Goal: Feedback & Contribution: Submit feedback/report problem

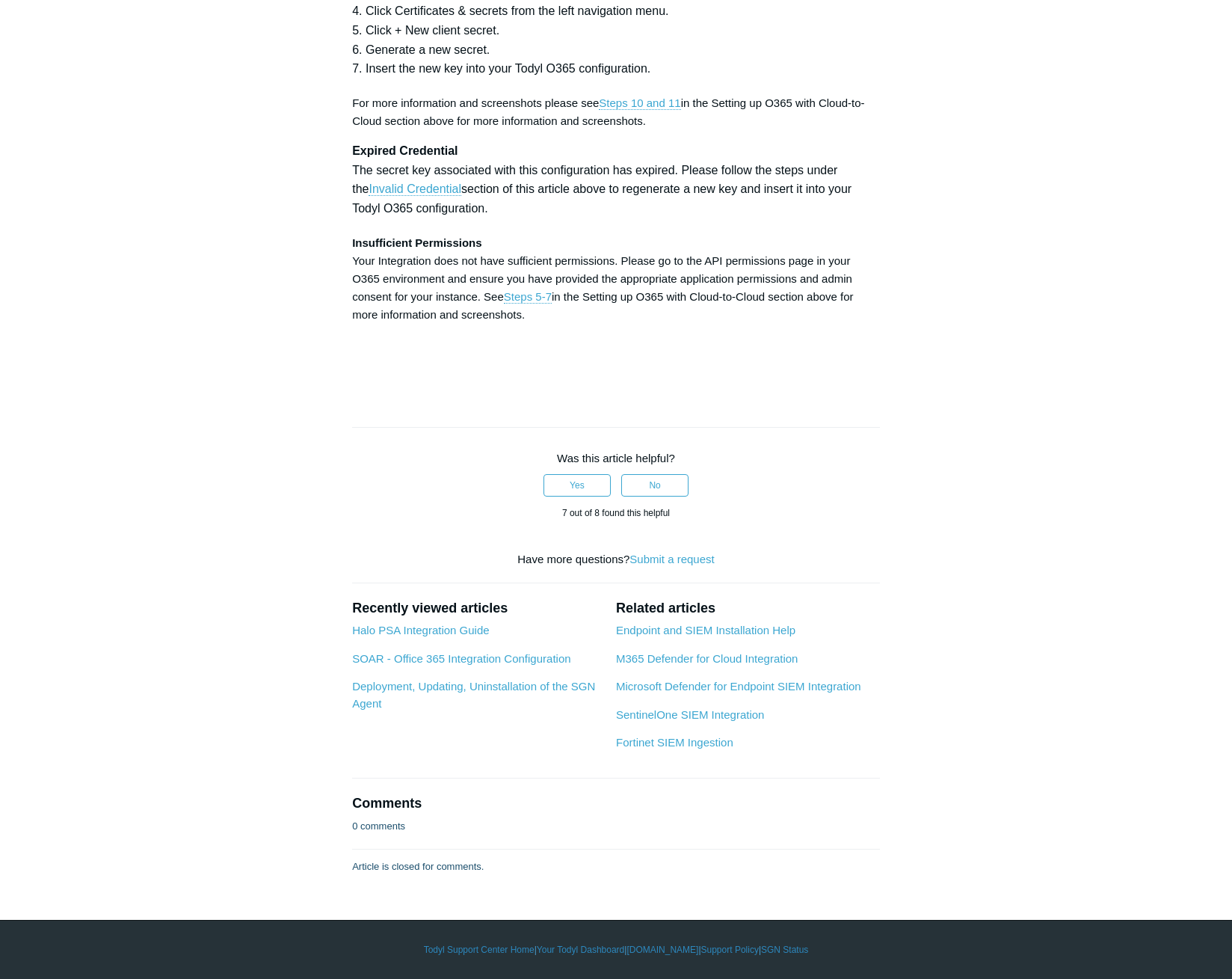
scroll to position [6731, 0]
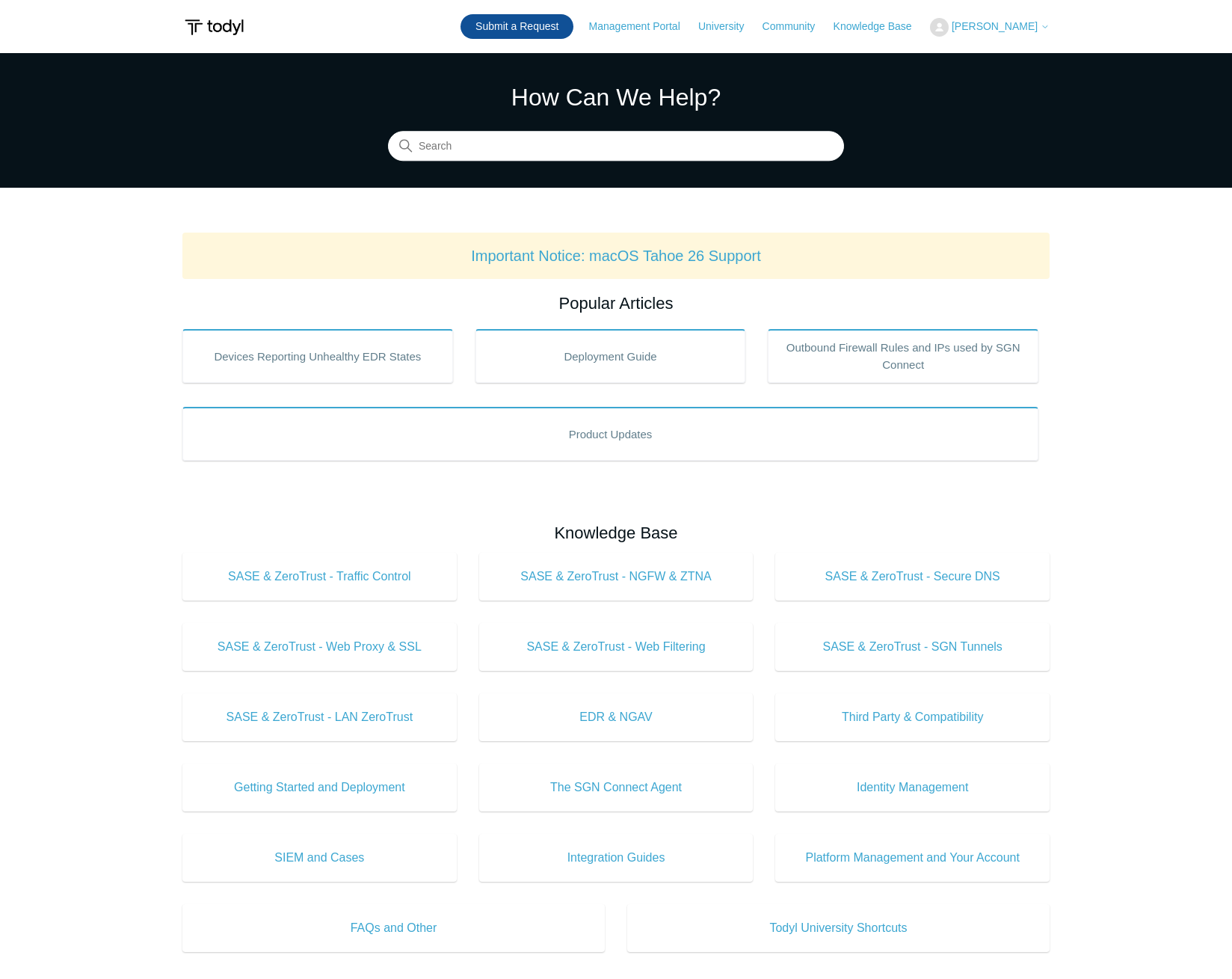
click at [518, 24] on link "Submit a Request" at bounding box center [517, 26] width 113 height 24
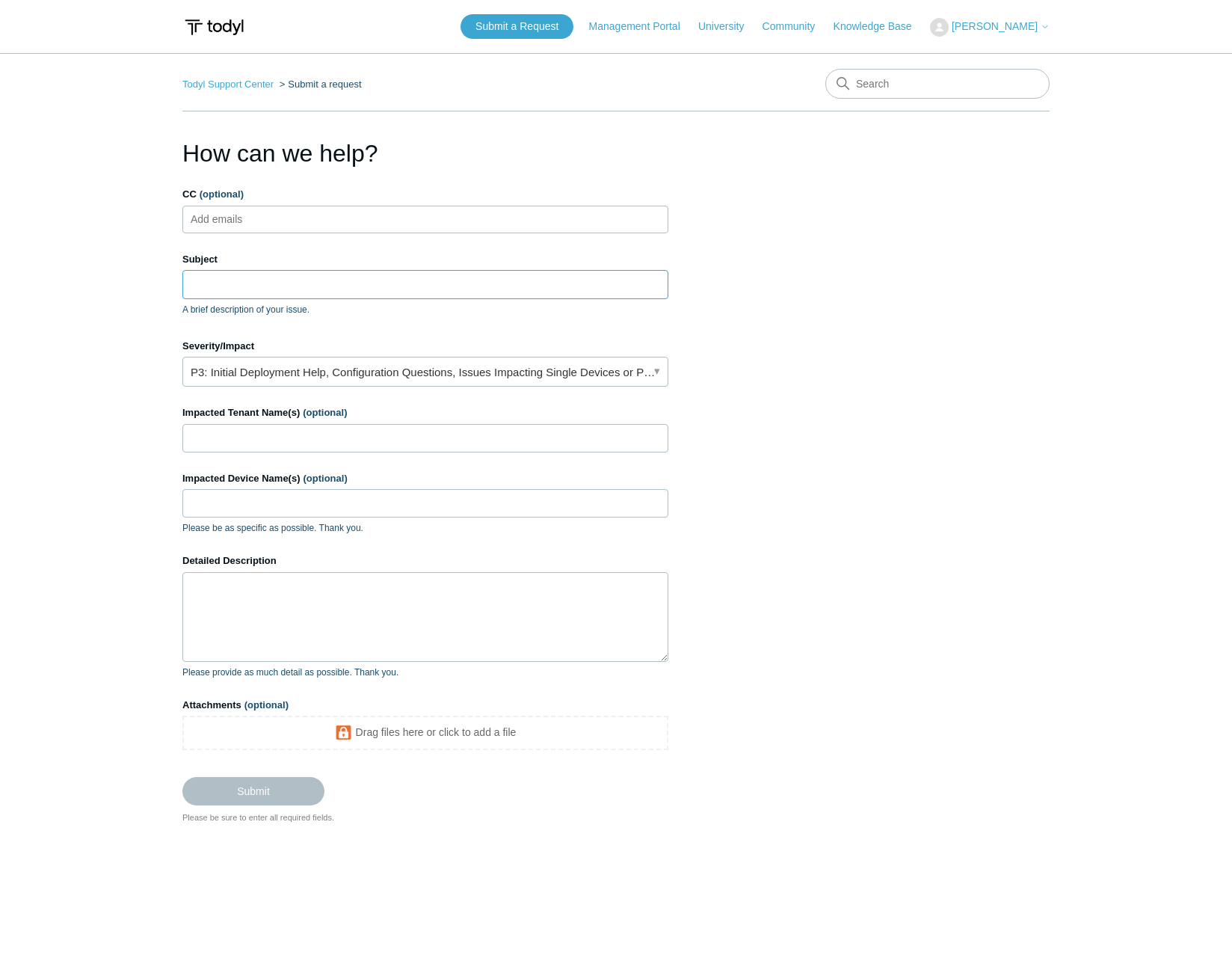
click at [339, 295] on input "Subject" at bounding box center [426, 284] width 486 height 28
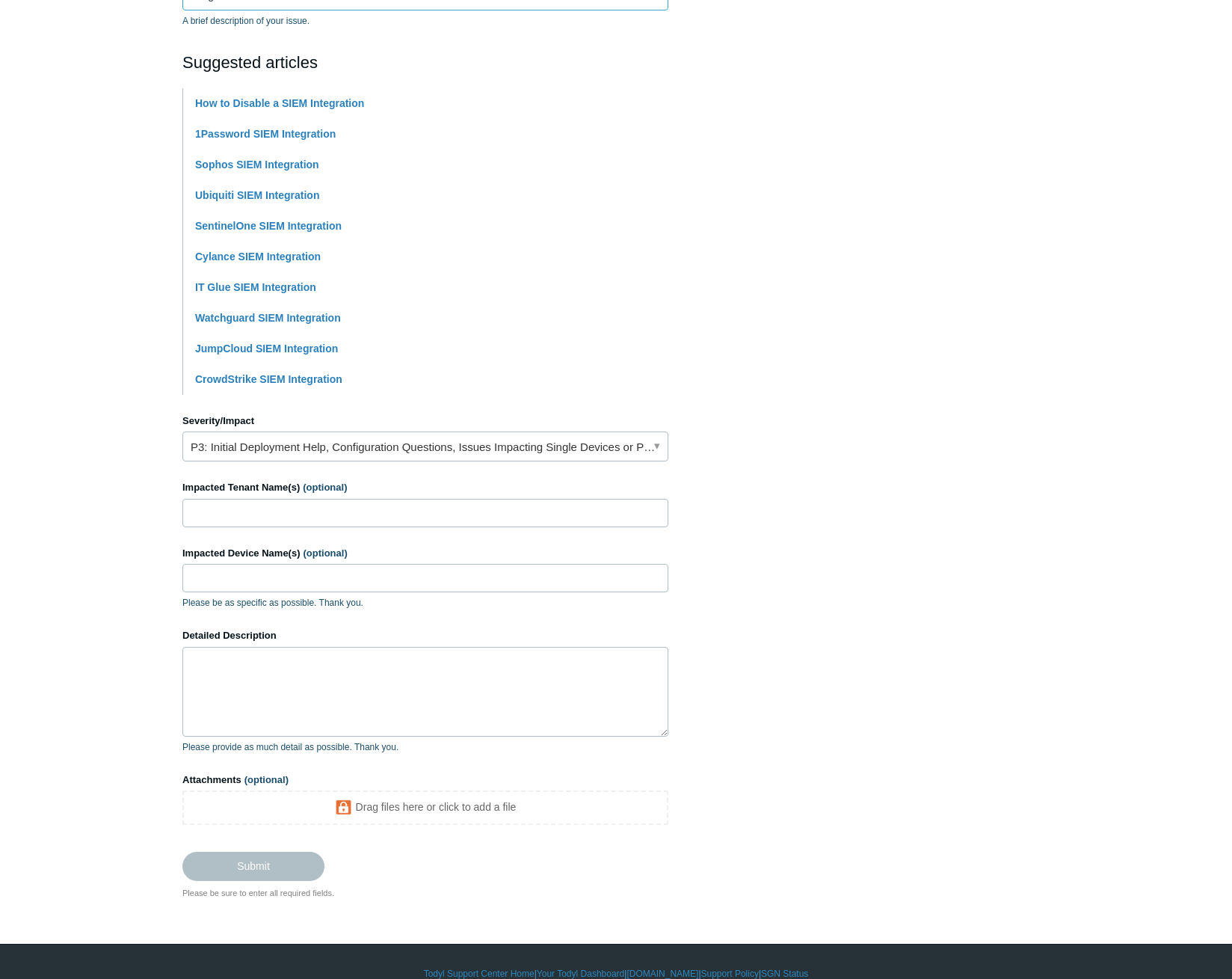
scroll to position [299, 0]
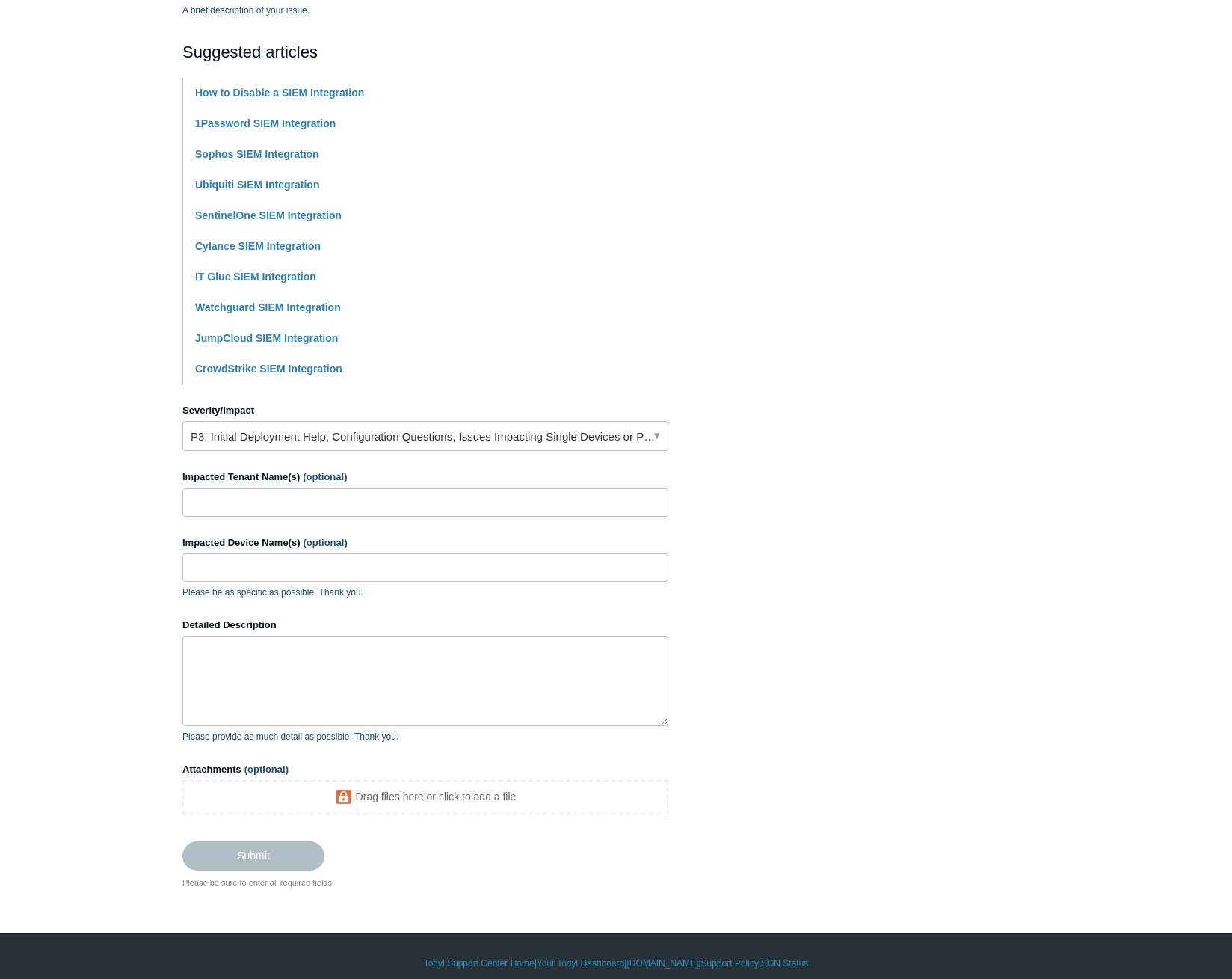
type input "Integration failed"
click at [334, 433] on link "P3: Initial Deployment Help, Configuration Questions, Issues Impacting Single D…" at bounding box center [426, 435] width 486 height 30
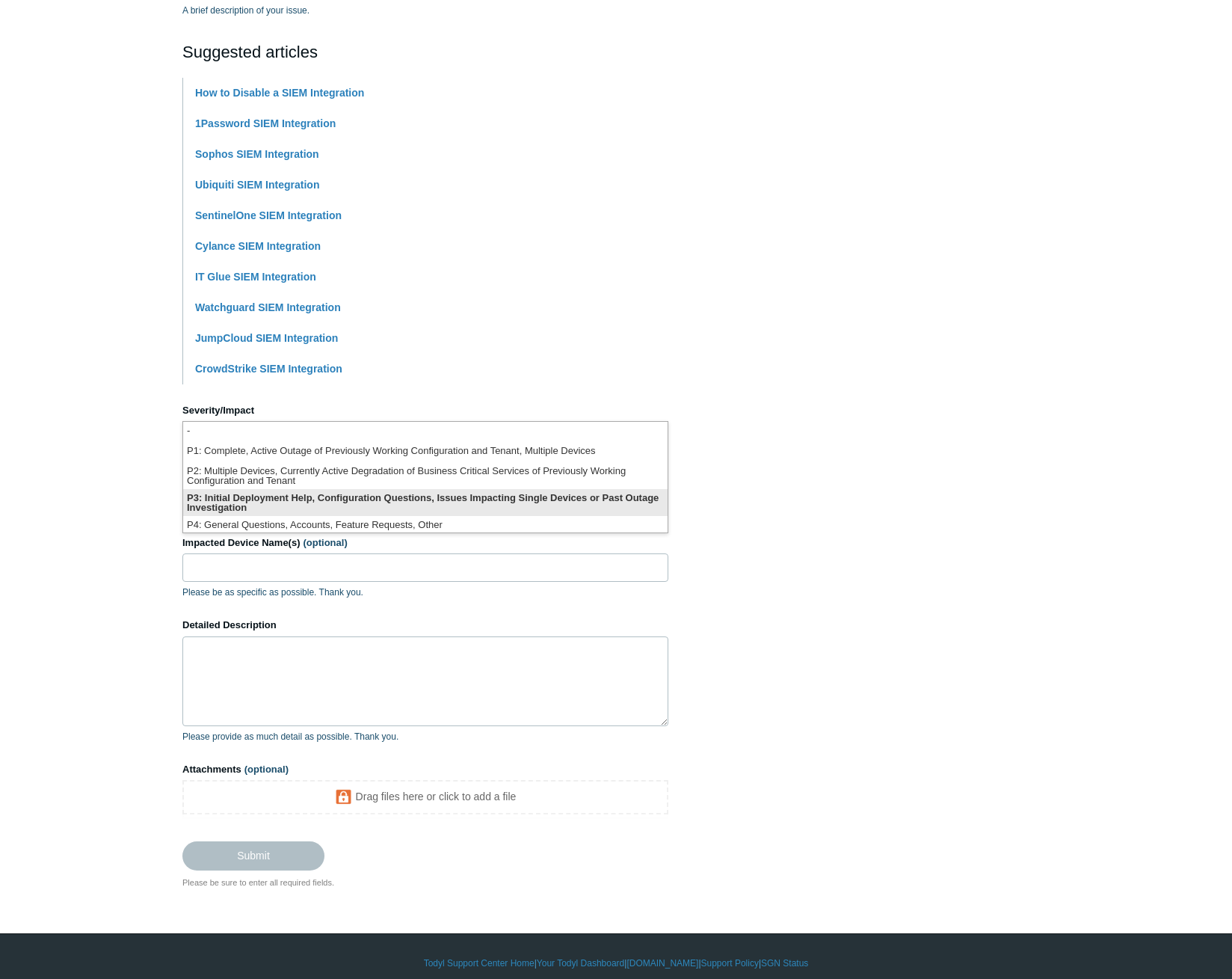
click at [366, 496] on li "P3: Initial Deployment Help, Configuration Questions, Issues Impacting Single D…" at bounding box center [426, 502] width 484 height 27
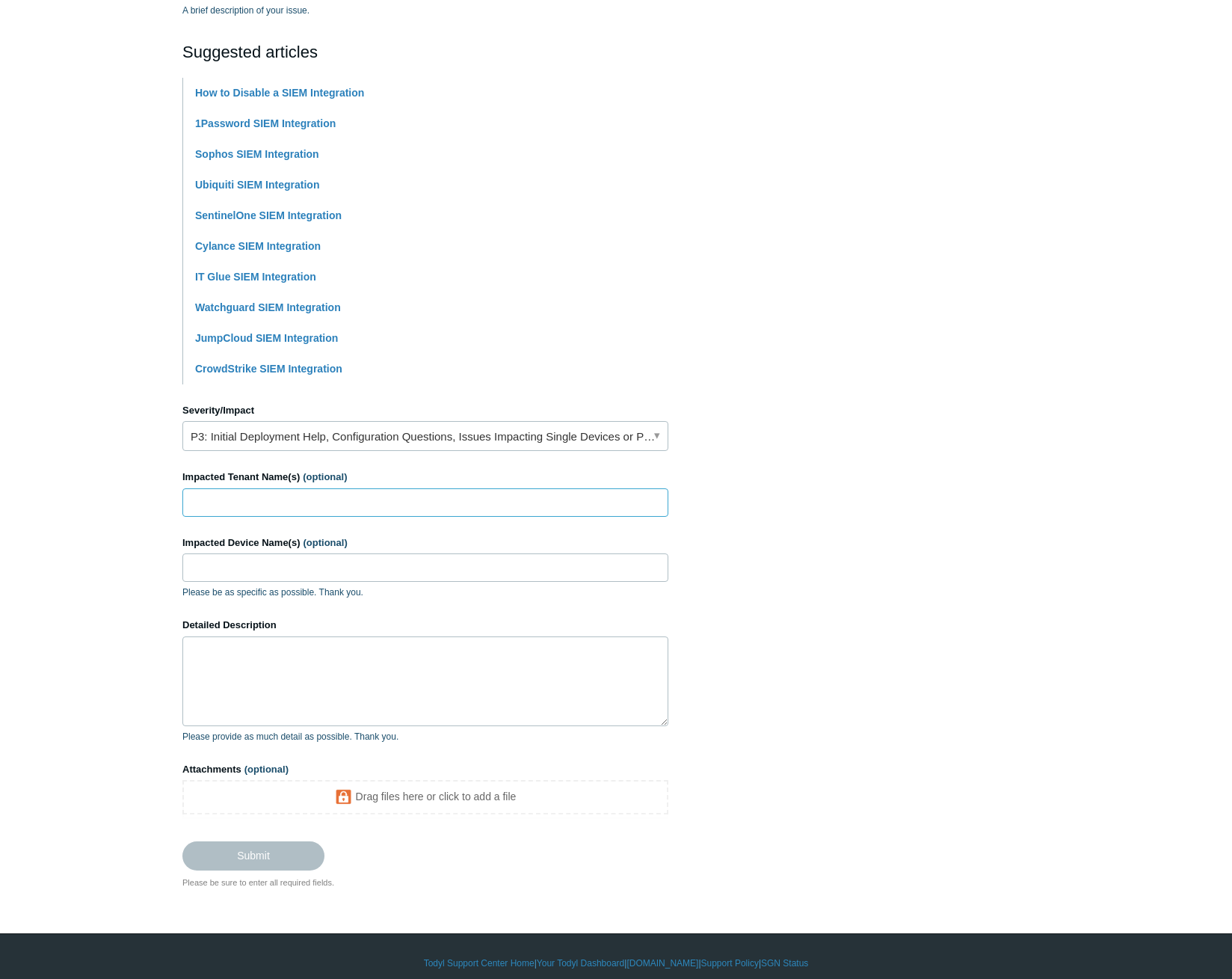
click at [484, 504] on input "Impacted Tenant Name(s) (optional)" at bounding box center [426, 502] width 486 height 28
type input "wolinetz law"
click at [370, 677] on textarea "Detailed Description" at bounding box center [426, 681] width 486 height 89
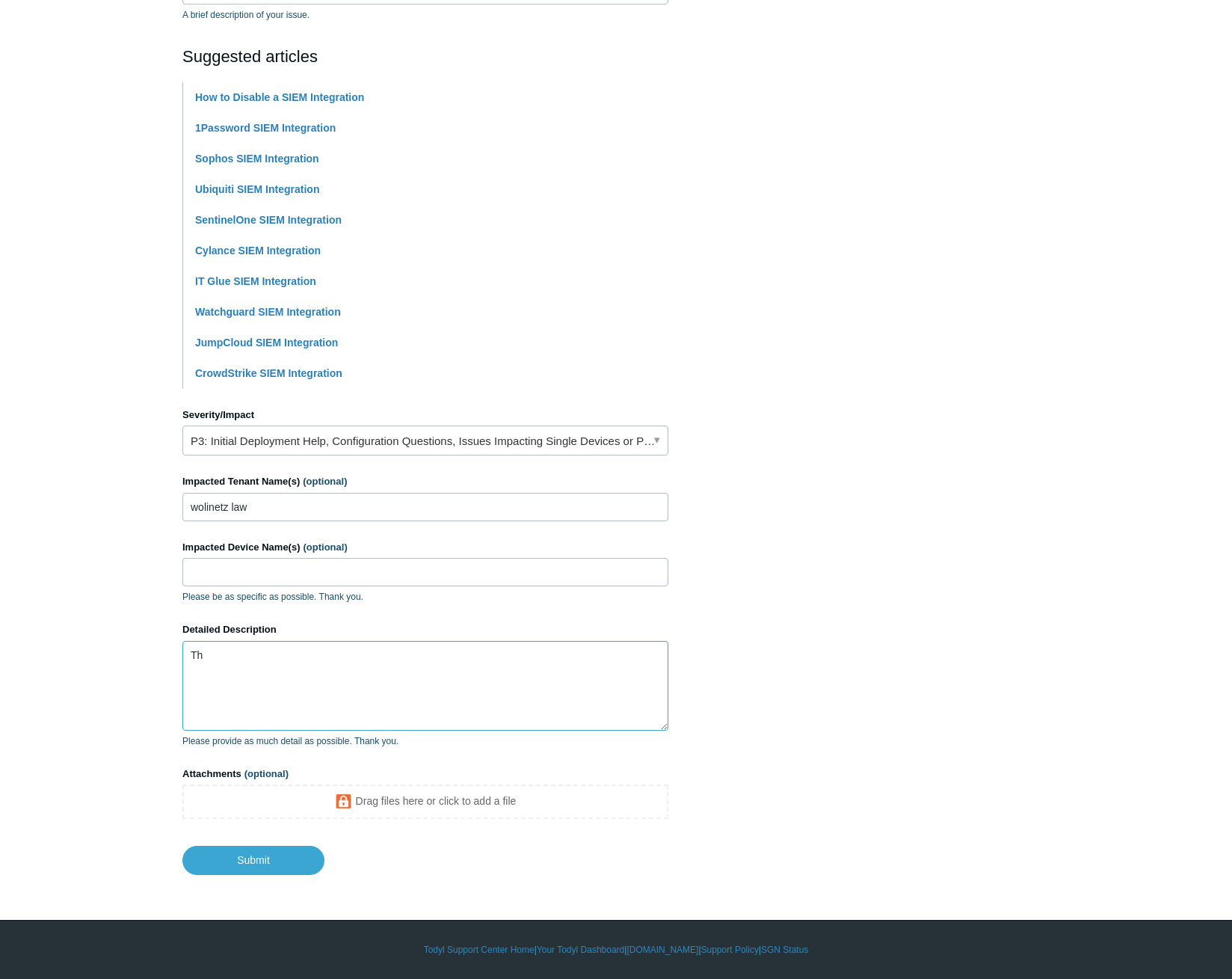
scroll to position [295, 0]
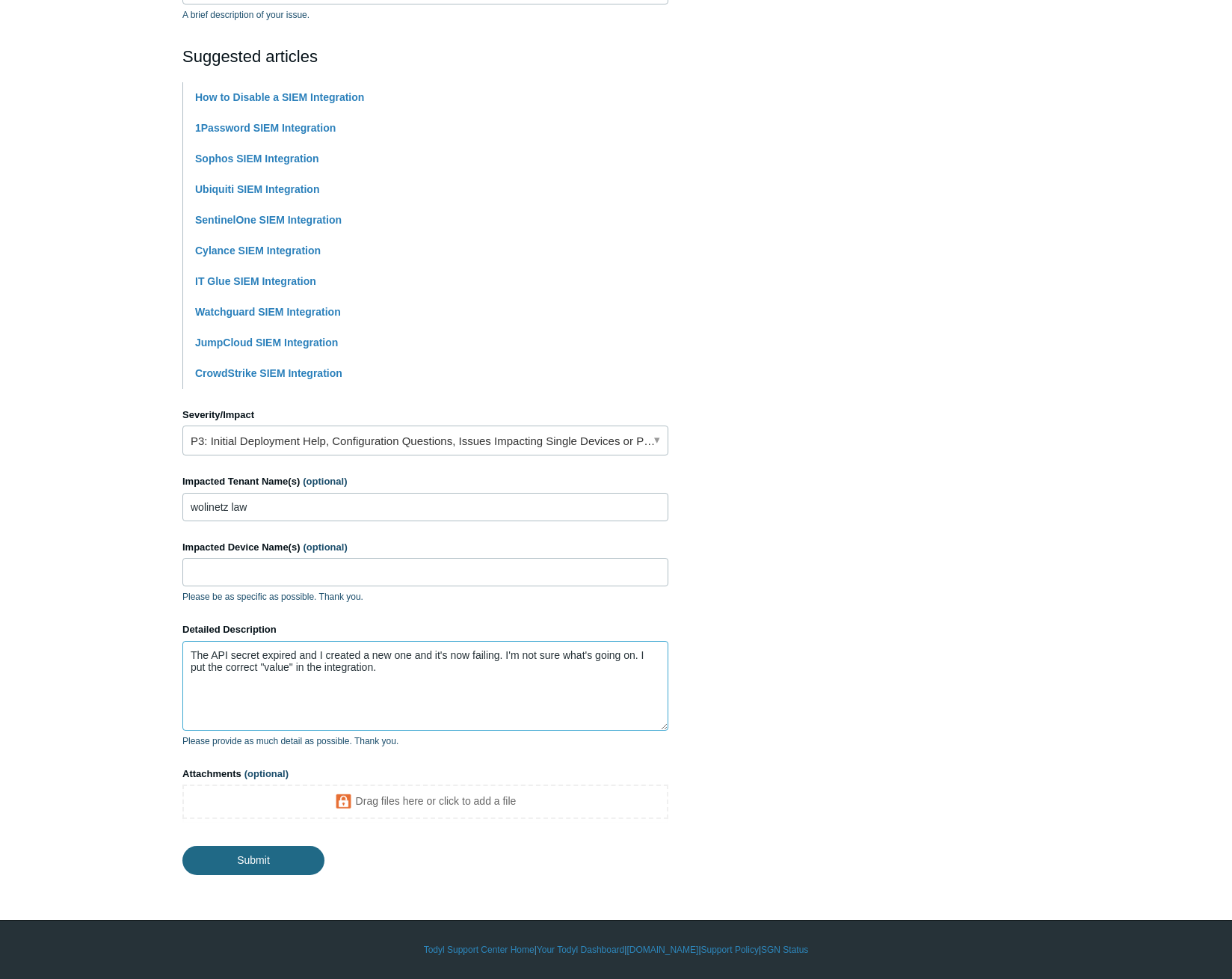
type textarea "The API secret expired and I created a new one and it's now failing. I'm not su…"
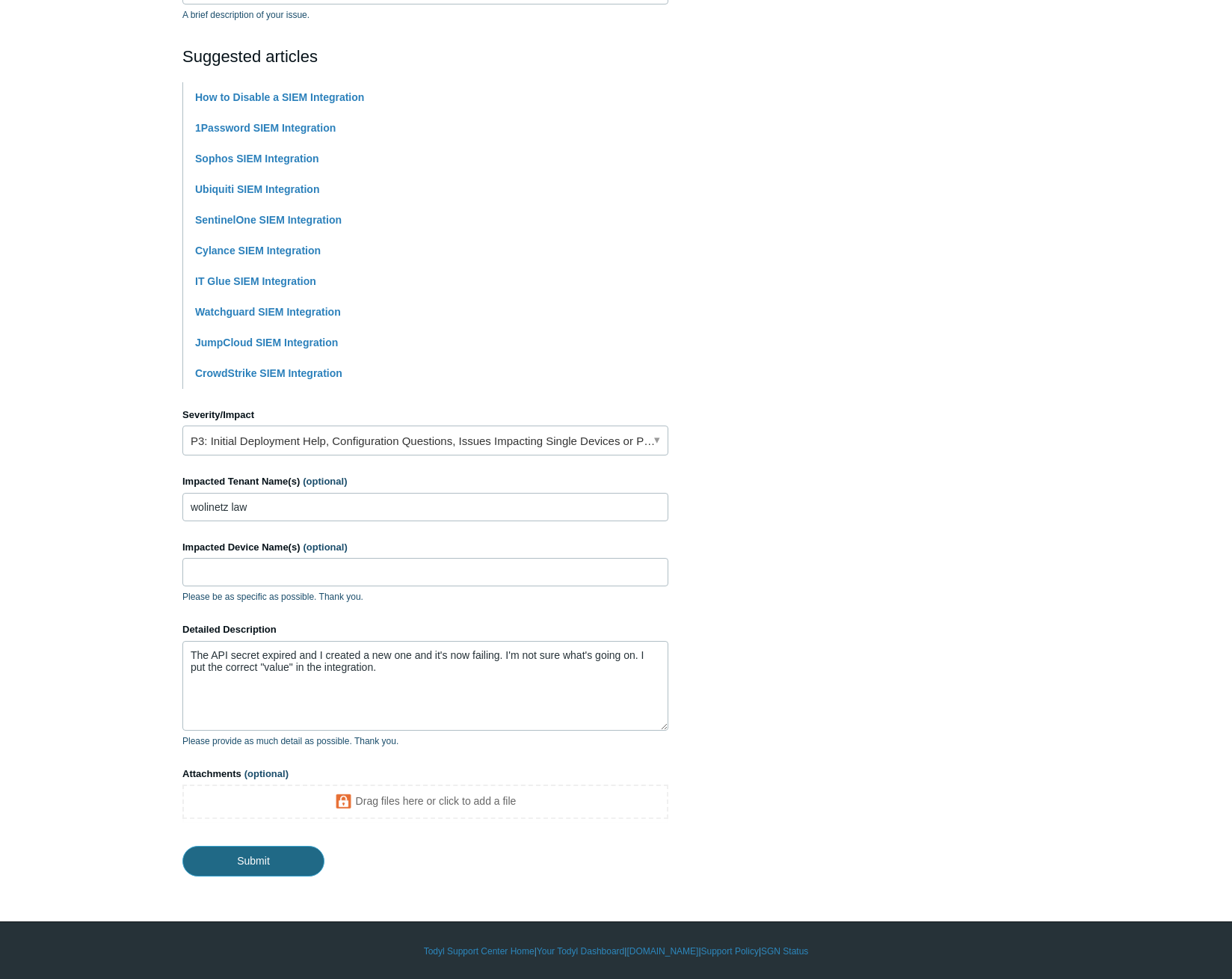
click at [265, 860] on input "Submit" at bounding box center [253, 860] width 142 height 30
